Goal: Obtain resource: Download file/media

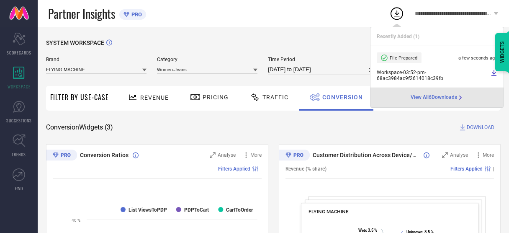
scroll to position [49, 0]
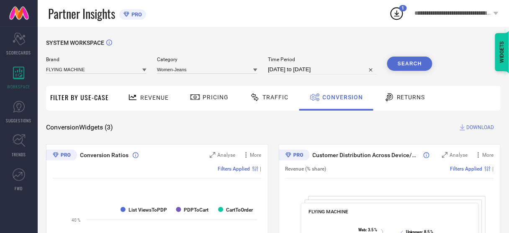
select select "7"
select select "2025"
select select "8"
select select "2025"
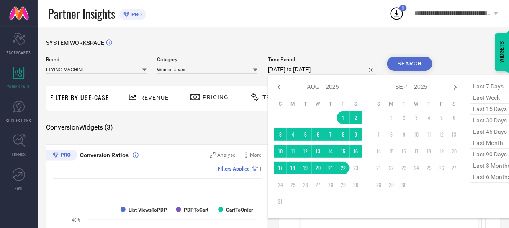
click at [301, 69] on input "[DATE] to [DATE]" at bounding box center [322, 69] width 109 height 10
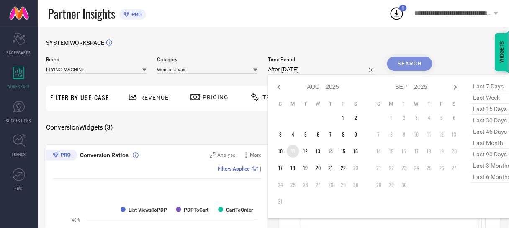
click at [291, 153] on td "11" at bounding box center [293, 151] width 13 height 13
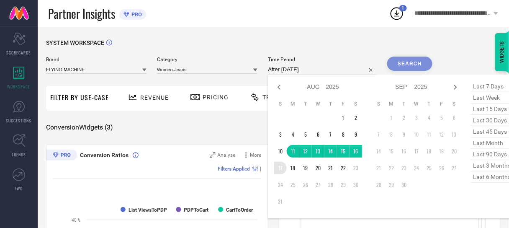
type input "[DATE] to [DATE]"
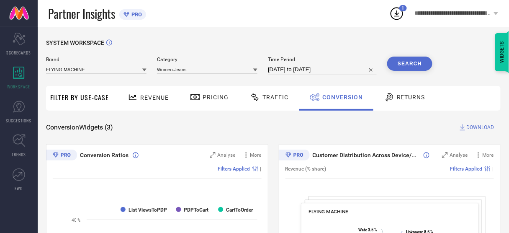
click at [408, 64] on button "Search" at bounding box center [409, 64] width 45 height 14
click at [471, 124] on span "DOWNLOAD" at bounding box center [481, 127] width 28 height 8
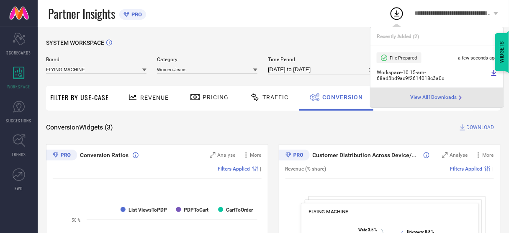
select select "7"
select select "2025"
select select "8"
select select "2025"
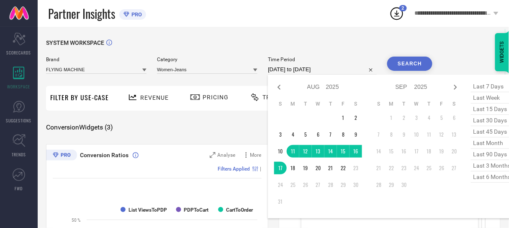
click at [341, 69] on input "[DATE] to [DATE]" at bounding box center [322, 69] width 109 height 10
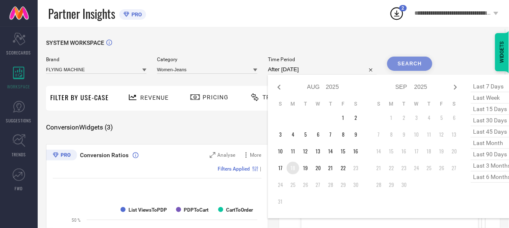
click at [293, 170] on td "18" at bounding box center [293, 168] width 13 height 13
type input "[DATE] to [DATE]"
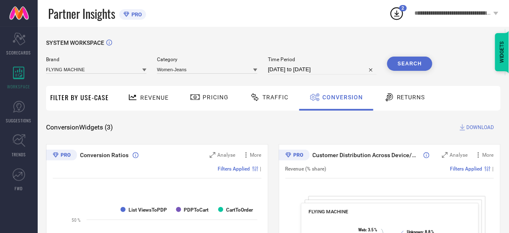
click at [403, 64] on button "Search" at bounding box center [409, 64] width 45 height 14
click at [467, 128] on icon at bounding box center [462, 127] width 8 height 8
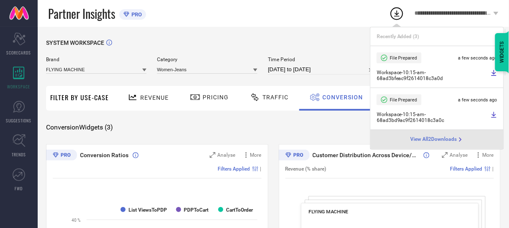
select select "7"
select select "2025"
select select "8"
select select "2025"
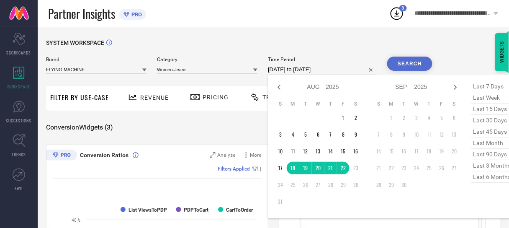
click at [315, 70] on input "[DATE] to [DATE]" at bounding box center [322, 69] width 109 height 10
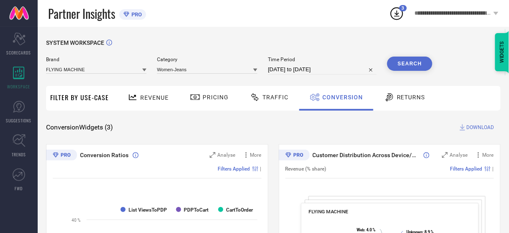
click at [316, 51] on div "SYSTEM WORKSPACE" at bounding box center [273, 47] width 455 height 17
select select "7"
select select "2025"
select select "8"
select select "2025"
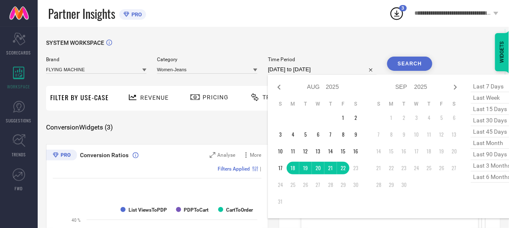
click at [338, 66] on input "[DATE] to [DATE]" at bounding box center [322, 69] width 109 height 10
click at [356, 134] on td "9" at bounding box center [355, 134] width 13 height 13
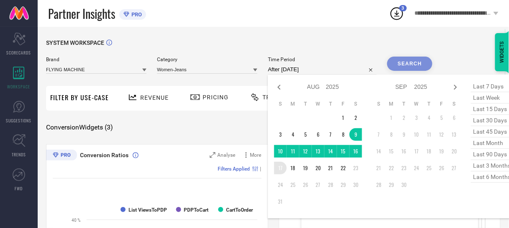
type input "[DATE] to [DATE]"
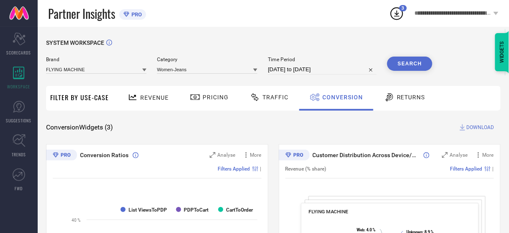
click at [418, 65] on button "Search" at bounding box center [409, 64] width 45 height 14
click at [479, 128] on span "DOWNLOAD" at bounding box center [481, 127] width 28 height 8
